Goal: Information Seeking & Learning: Learn about a topic

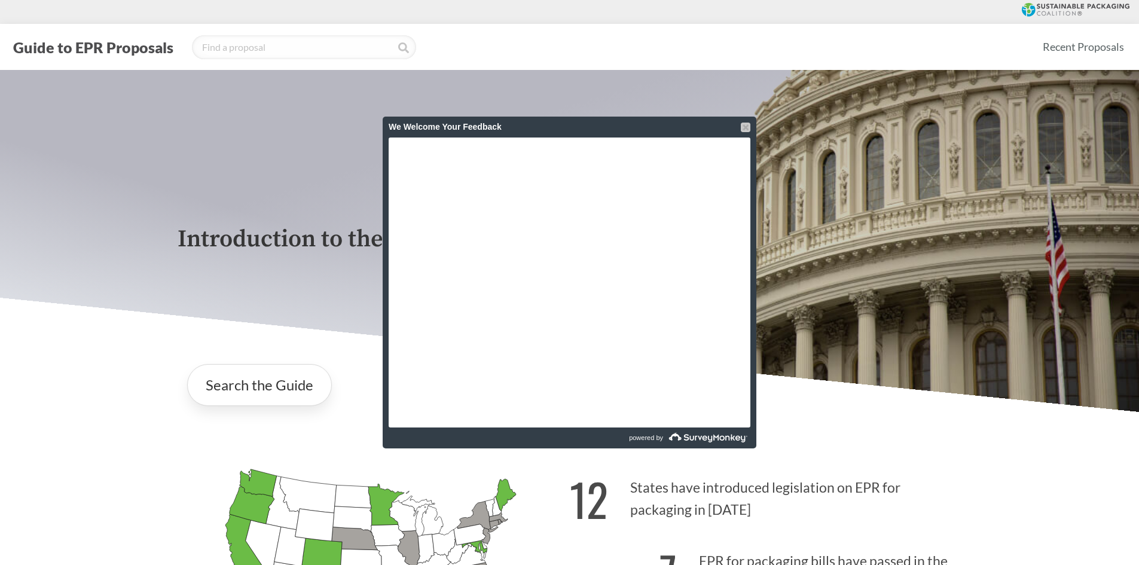
click at [745, 130] on div at bounding box center [746, 128] width 10 height 10
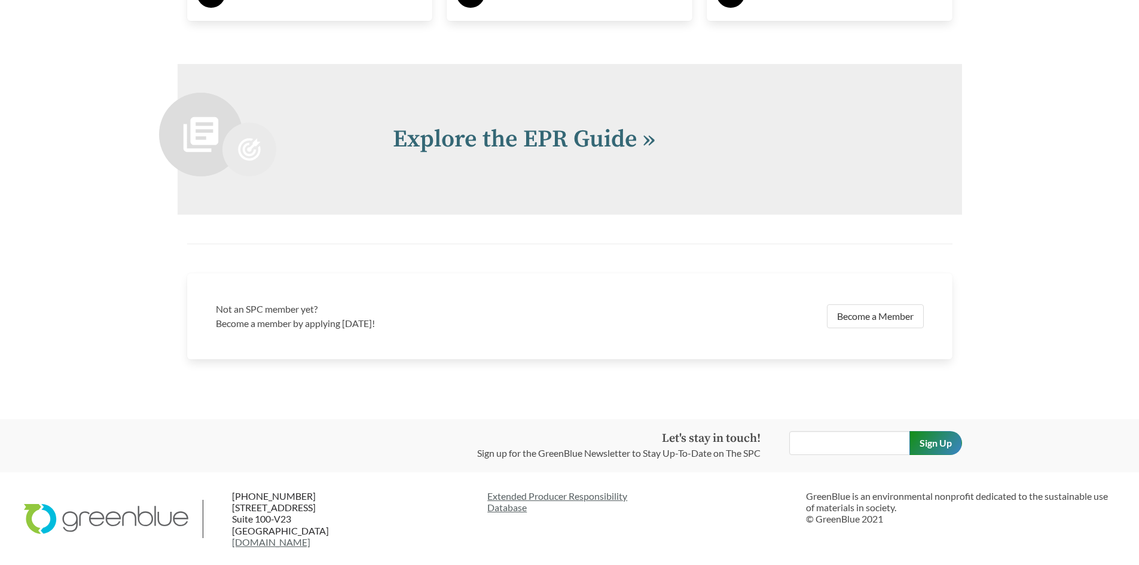
scroll to position [2620, 0]
click at [557, 138] on link "Explore the EPR Guide »" at bounding box center [524, 139] width 263 height 30
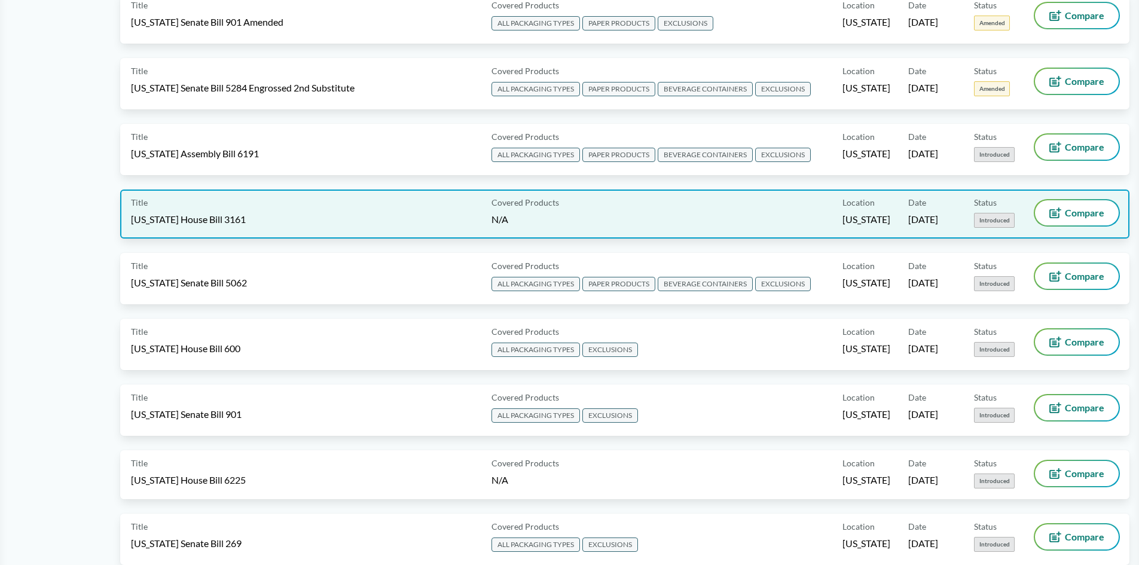
scroll to position [718, 0]
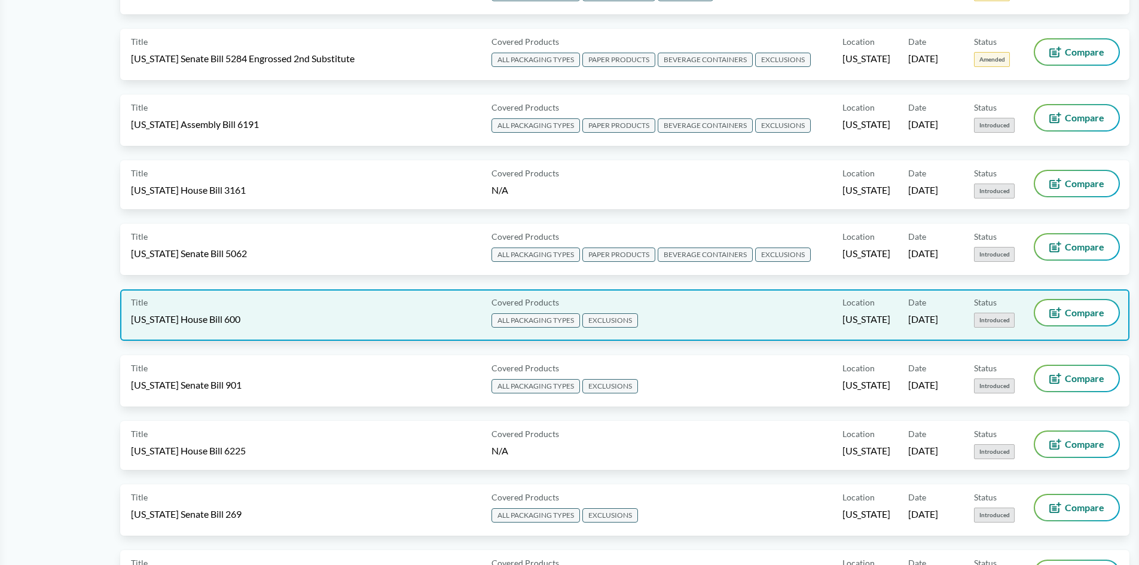
click at [390, 313] on div "Title [US_STATE] House Bill 600" at bounding box center [309, 315] width 356 height 30
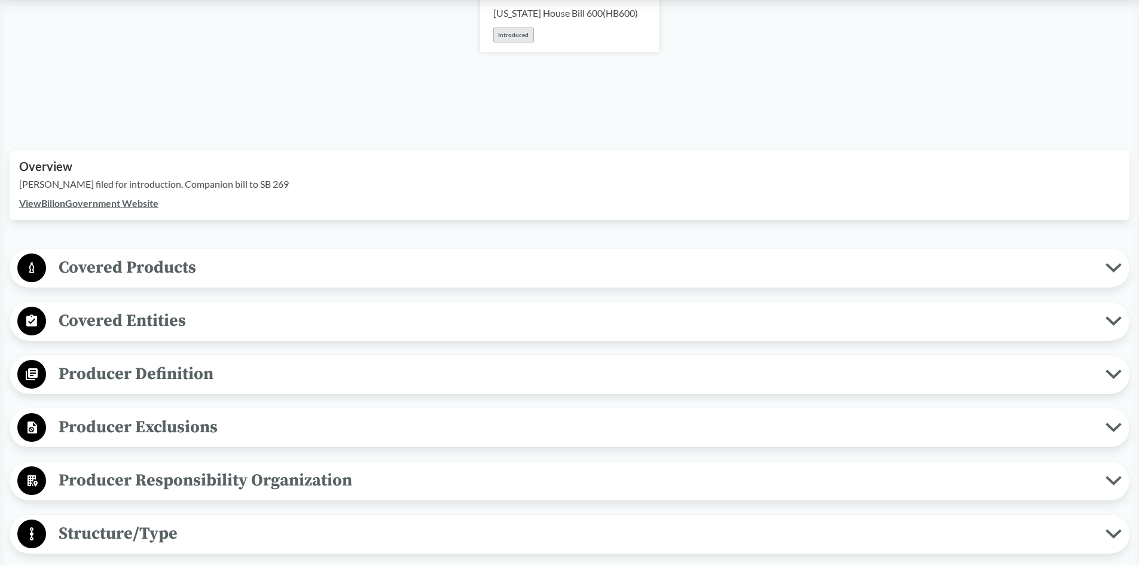
scroll to position [239, 0]
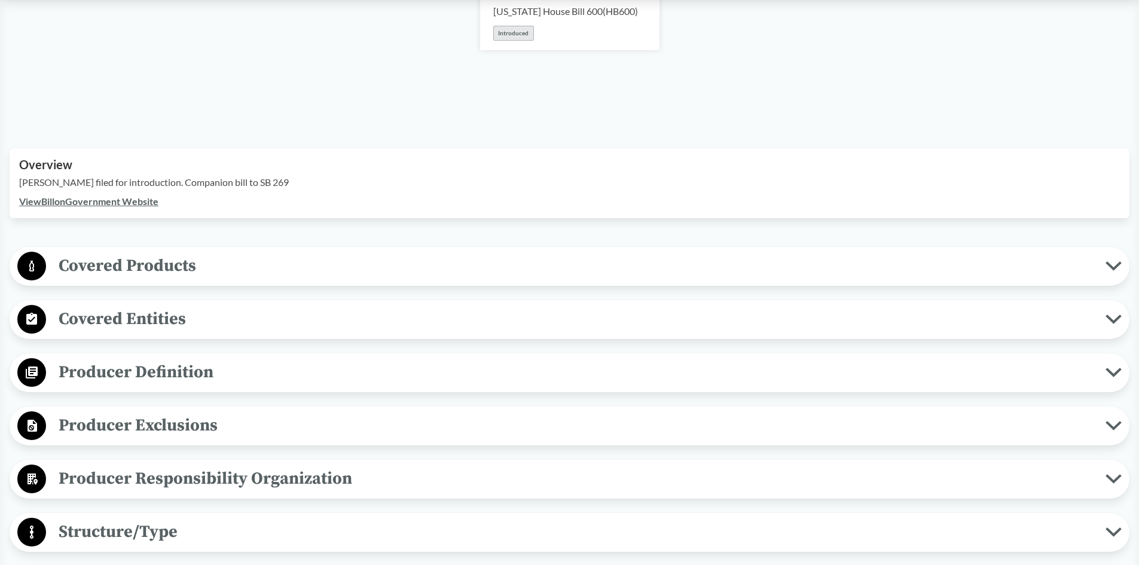
click at [218, 272] on span "Covered Products" at bounding box center [576, 265] width 1060 height 27
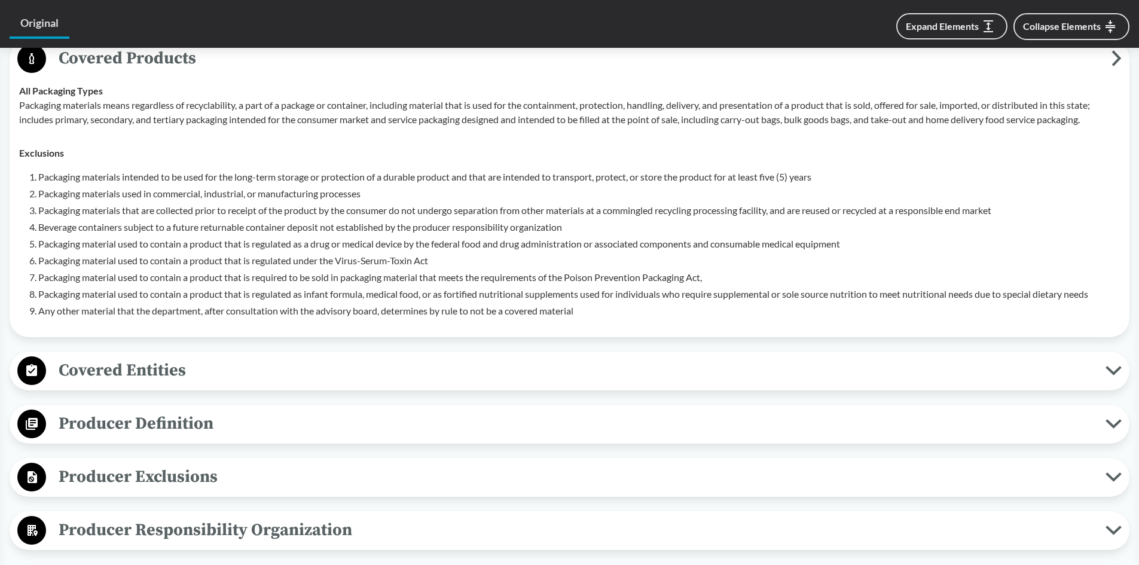
scroll to position [478, 0]
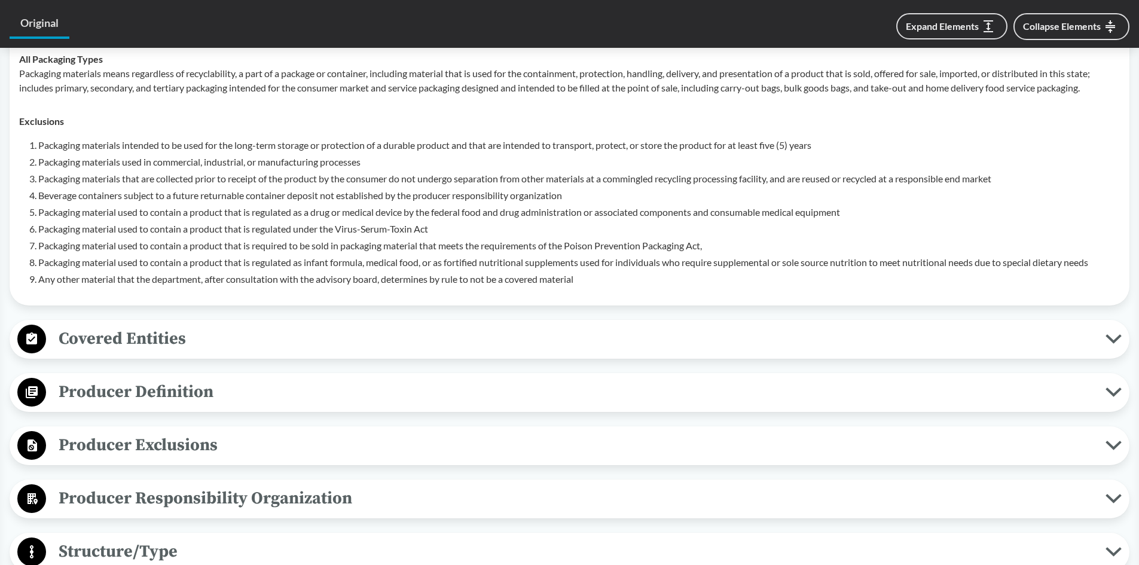
click at [255, 380] on span "Producer Definition" at bounding box center [576, 392] width 1060 height 27
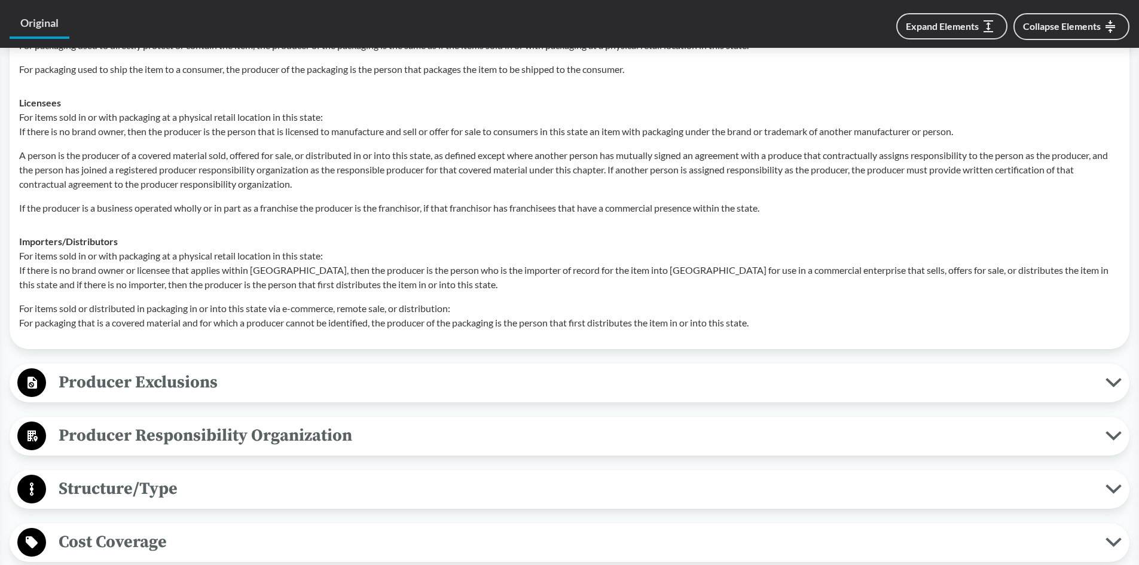
scroll to position [957, 0]
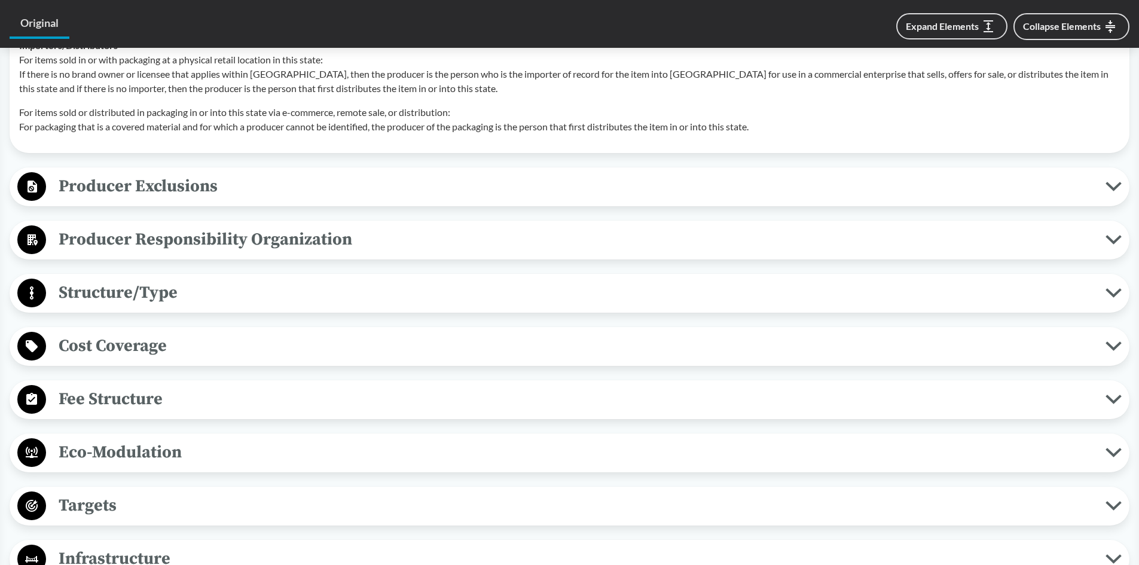
click at [111, 410] on div "Covered Products All Packaging Types Packaging materials means regardless of re…" at bounding box center [570, 124] width 1120 height 1547
click at [103, 358] on span "Cost Coverage" at bounding box center [576, 344] width 1060 height 27
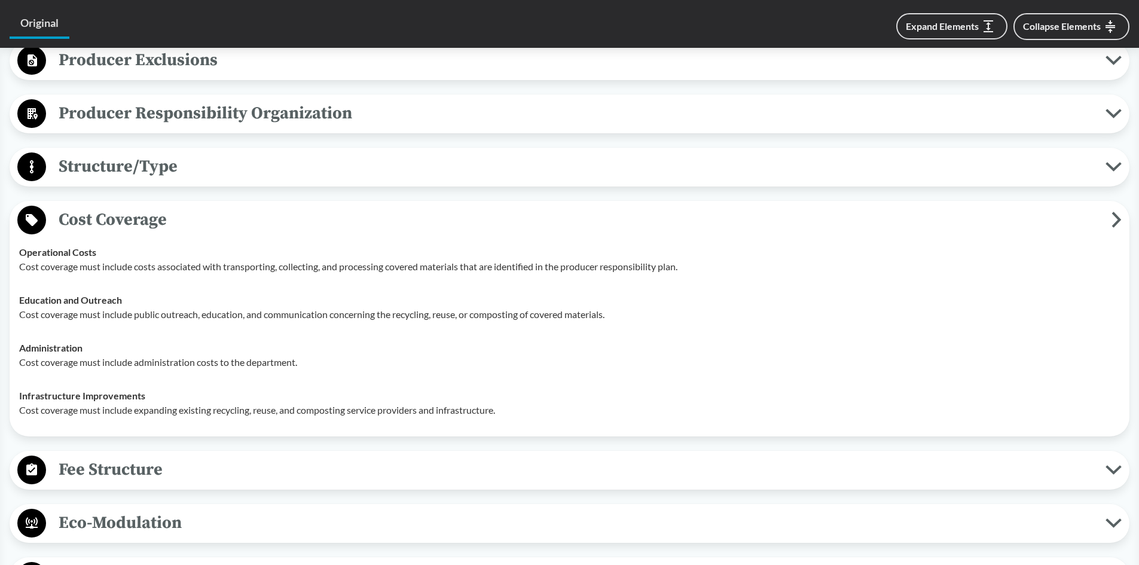
scroll to position [1316, 0]
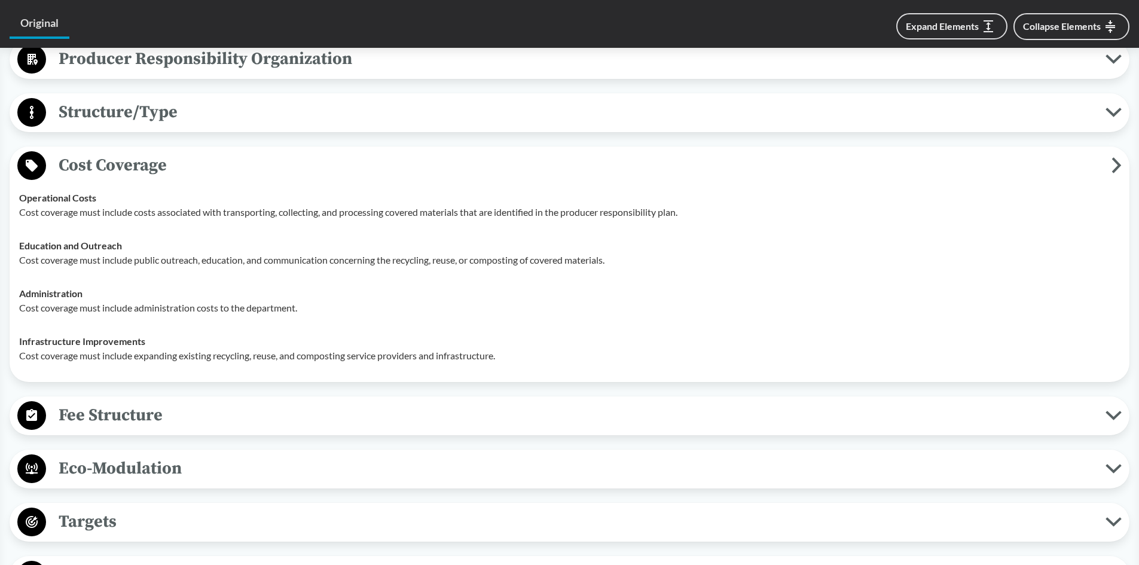
click at [272, 413] on span "Fee Structure" at bounding box center [576, 415] width 1060 height 27
